Goal: Navigation & Orientation: Go to known website

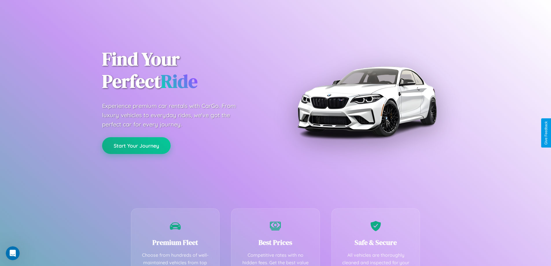
click at [136, 146] on button "Start Your Journey" at bounding box center [136, 145] width 69 height 17
click at [136, 145] on button "Start Your Journey" at bounding box center [136, 145] width 69 height 17
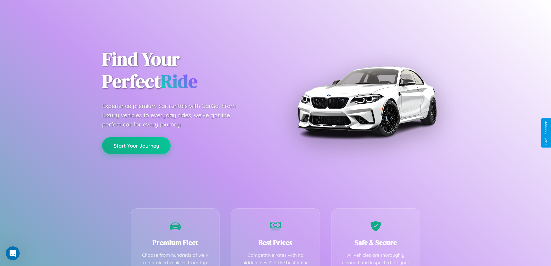
click at [136, 145] on button "Start Your Journey" at bounding box center [136, 145] width 69 height 17
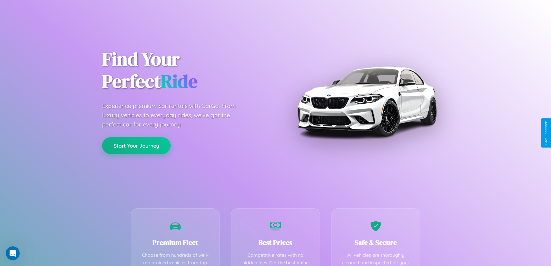
click at [136, 145] on button "Start Your Journey" at bounding box center [136, 145] width 69 height 17
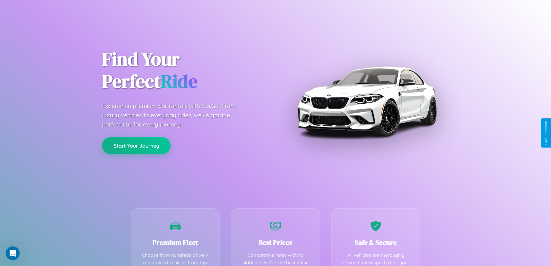
click at [136, 145] on button "Start Your Journey" at bounding box center [136, 145] width 69 height 17
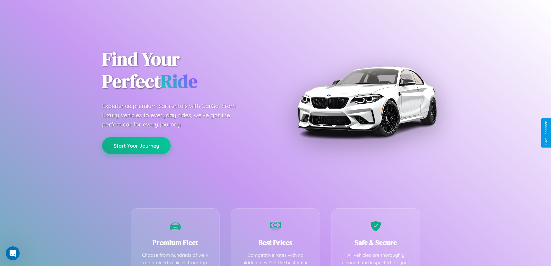
click at [136, 145] on button "Start Your Journey" at bounding box center [136, 145] width 69 height 17
